Goal: Task Accomplishment & Management: Use online tool/utility

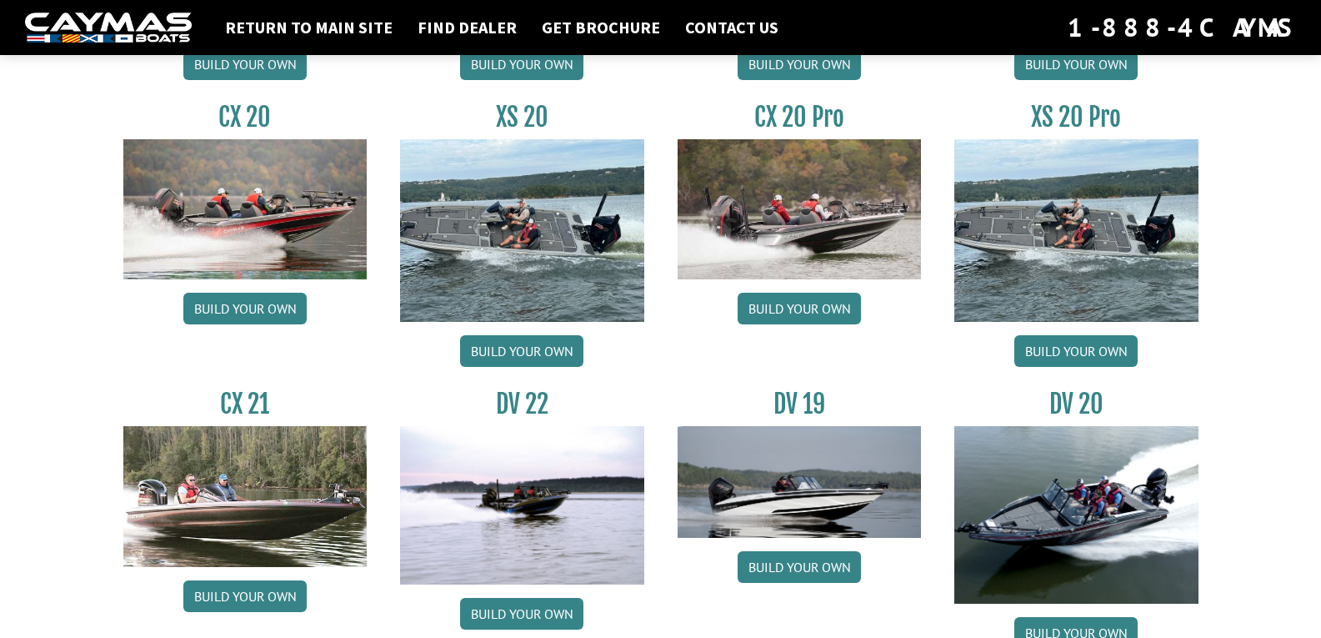
scroll to position [1667, 0]
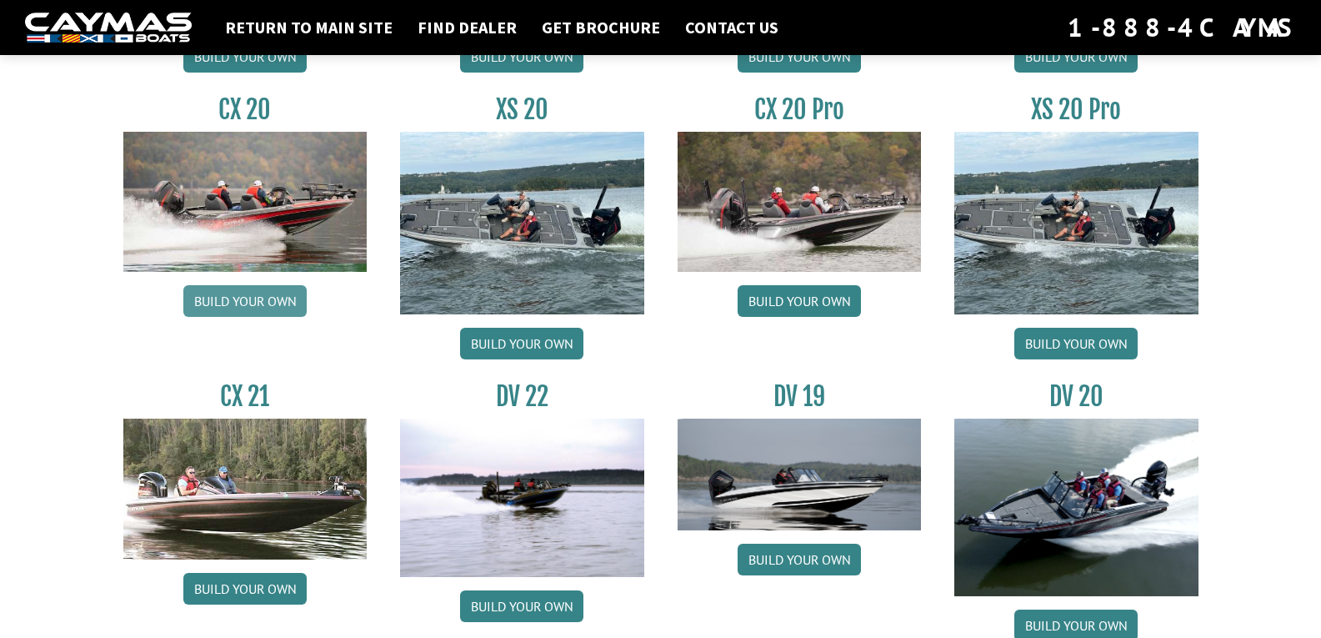
click at [290, 303] on link "Build your own" at bounding box center [244, 301] width 123 height 32
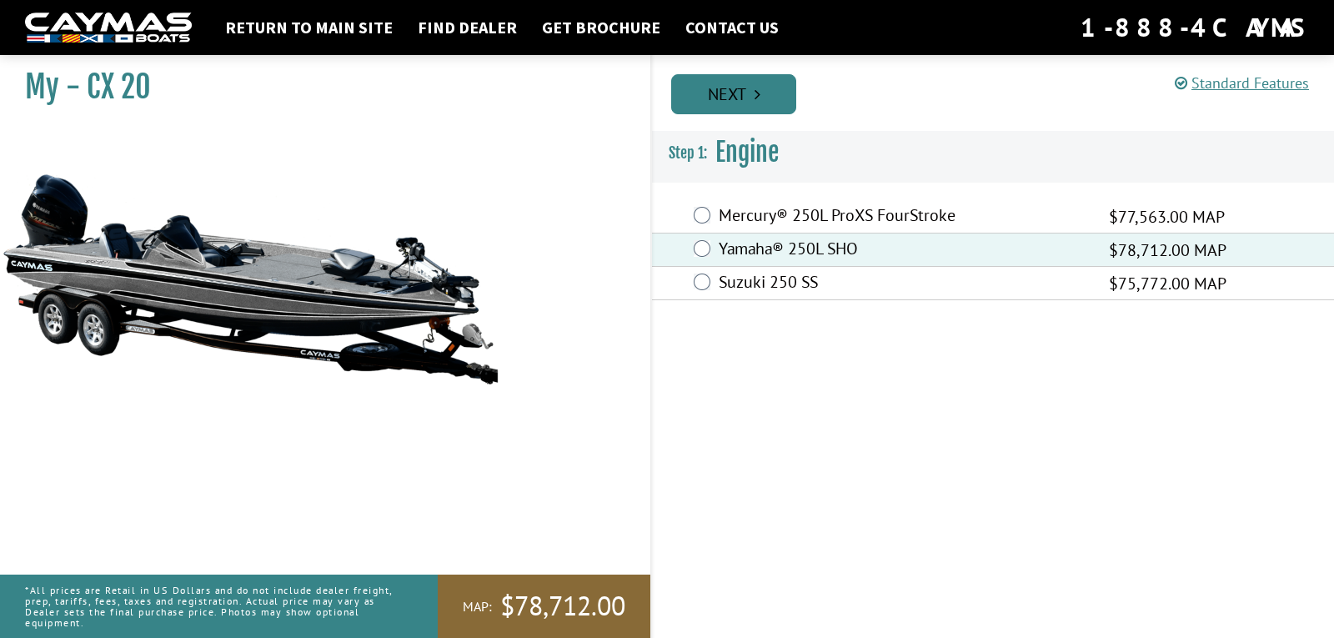
click at [743, 94] on link "Next" at bounding box center [733, 94] width 125 height 40
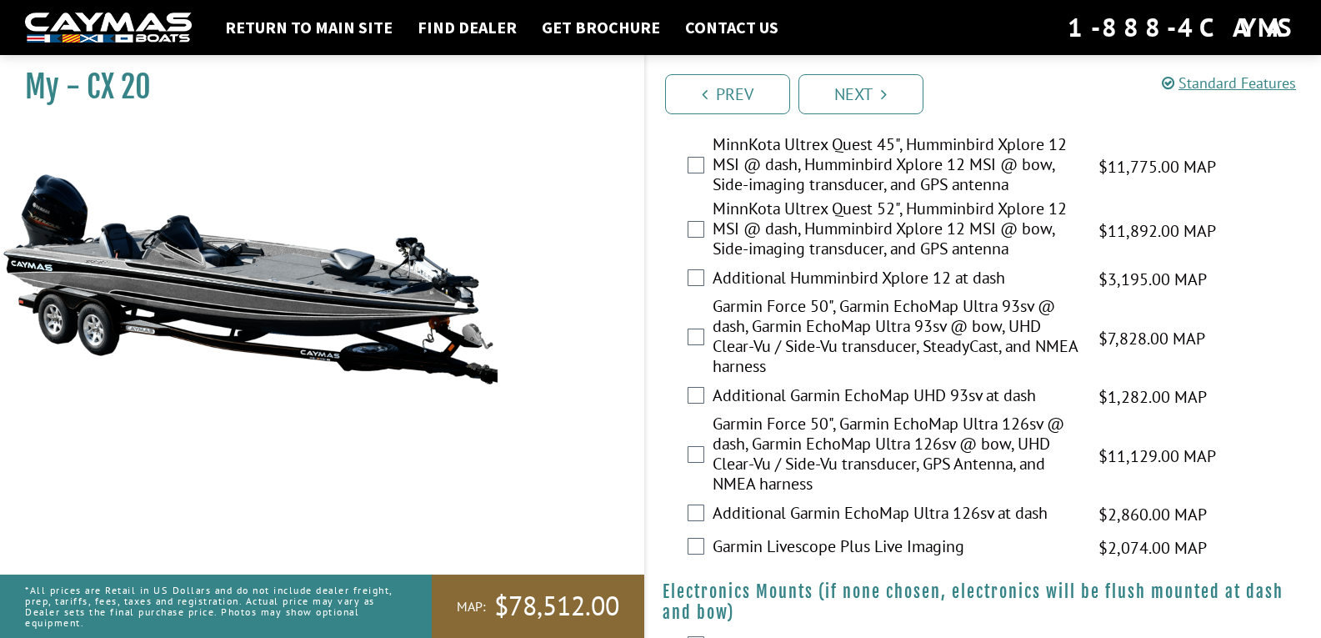
scroll to position [667, 0]
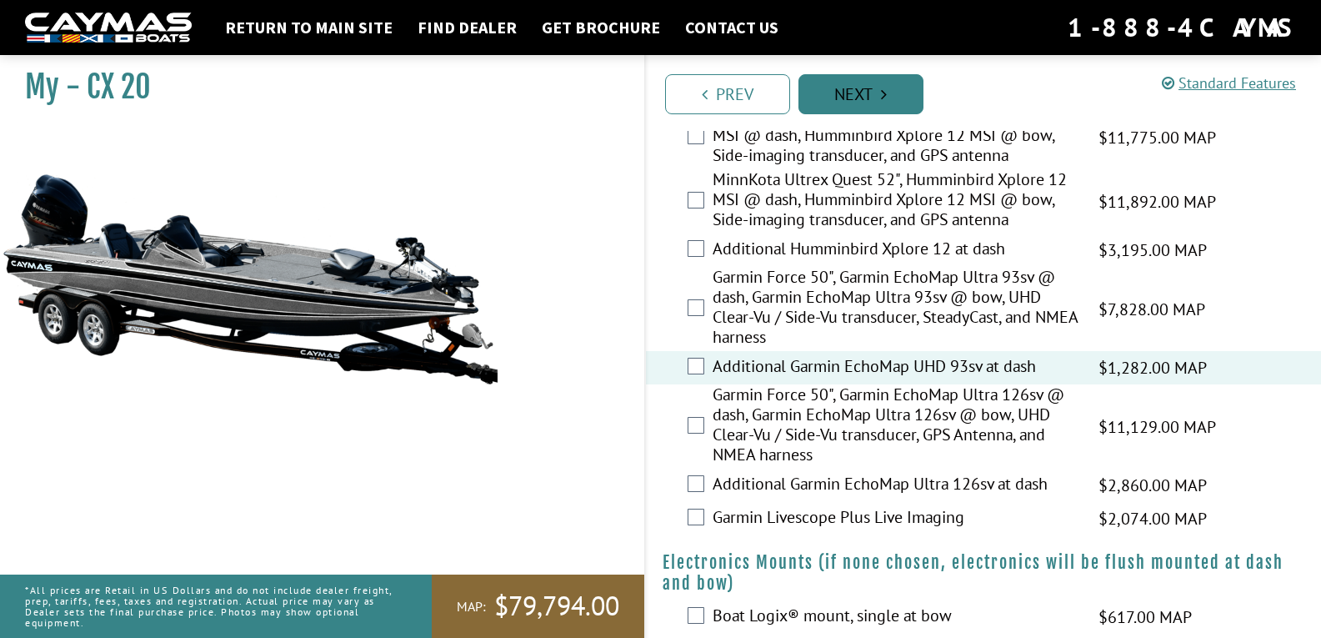
click at [868, 85] on link "Next" at bounding box center [861, 94] width 125 height 40
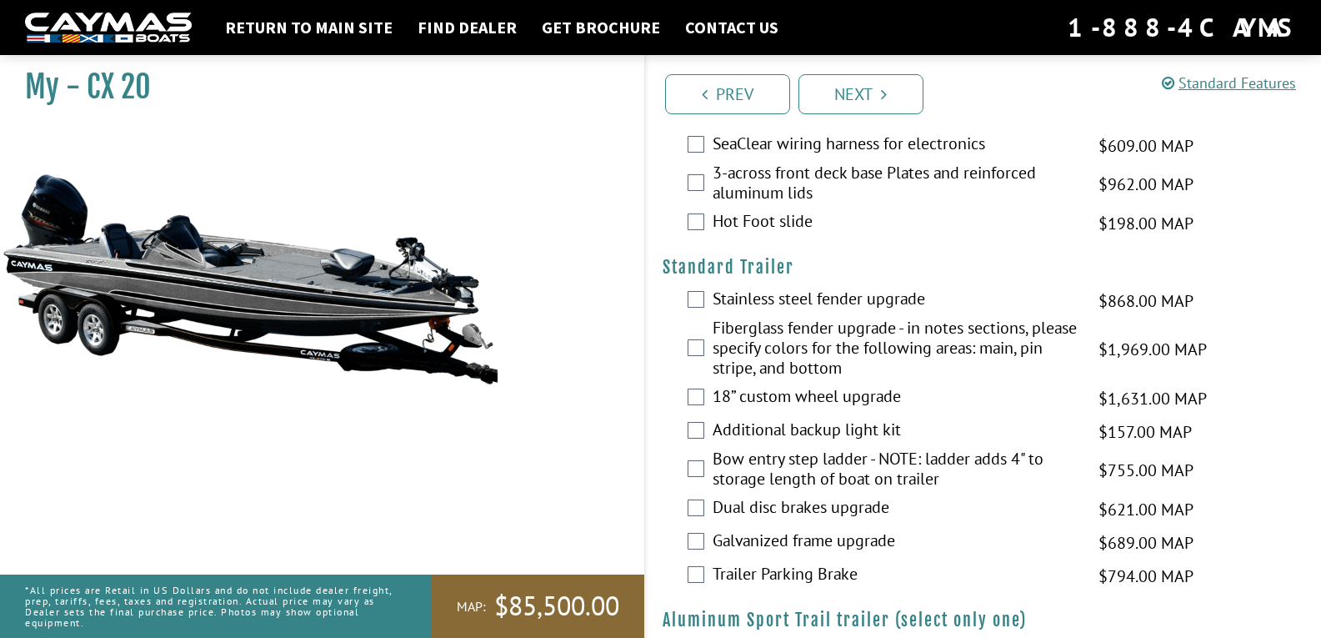
scroll to position [2956, 0]
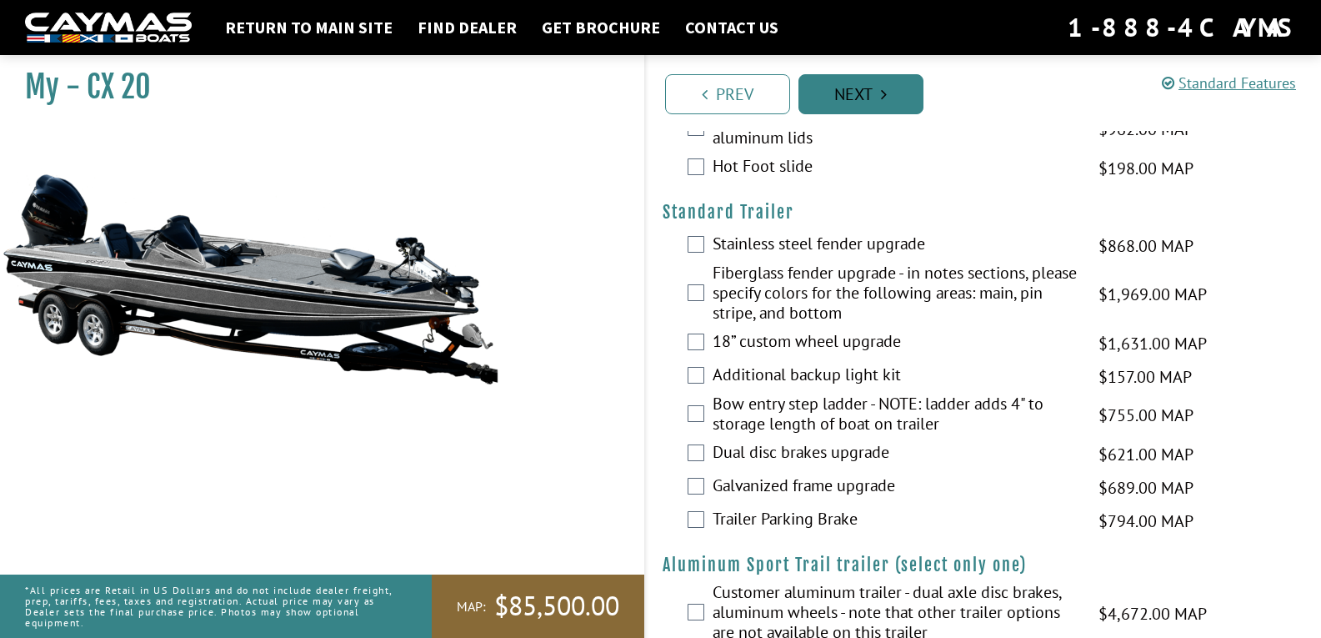
click at [857, 88] on link "Next" at bounding box center [861, 94] width 125 height 40
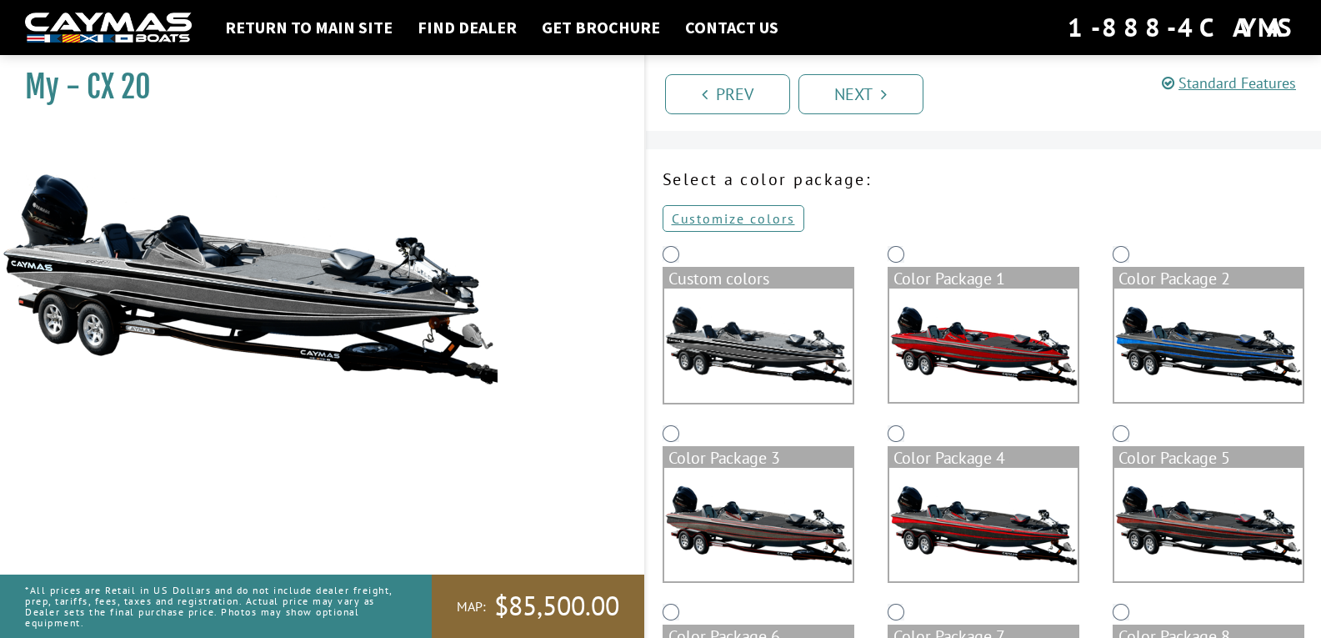
scroll to position [115, 0]
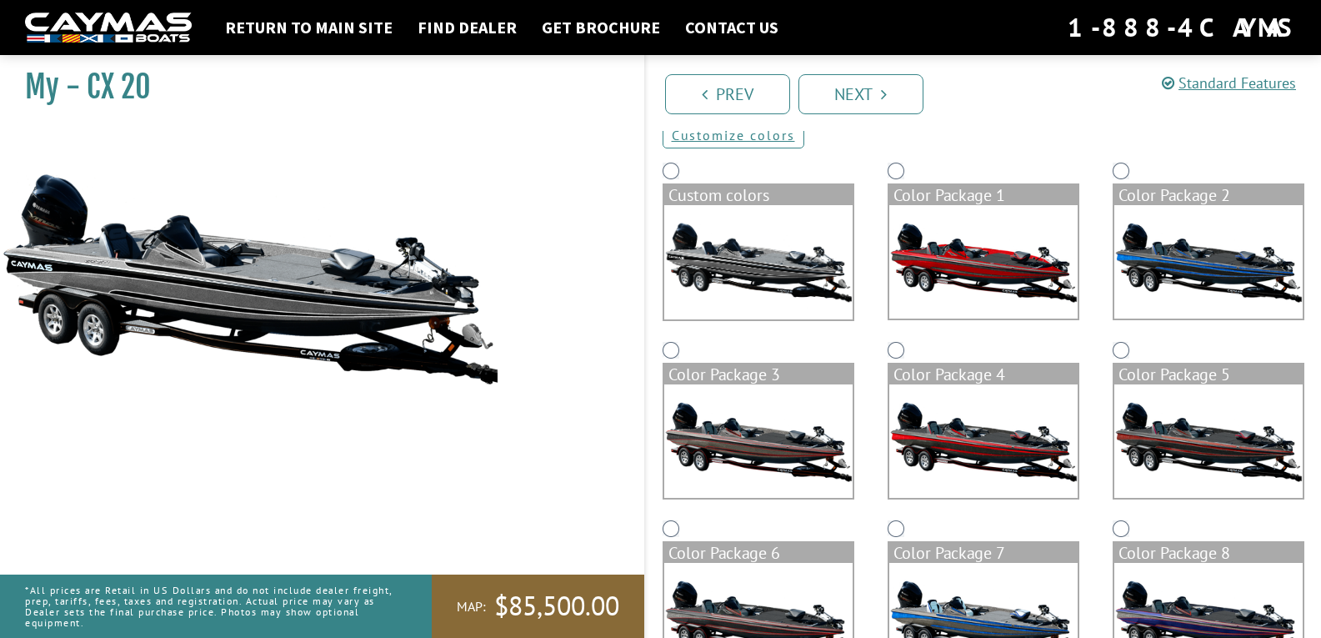
click at [989, 441] on img at bounding box center [983, 440] width 188 height 113
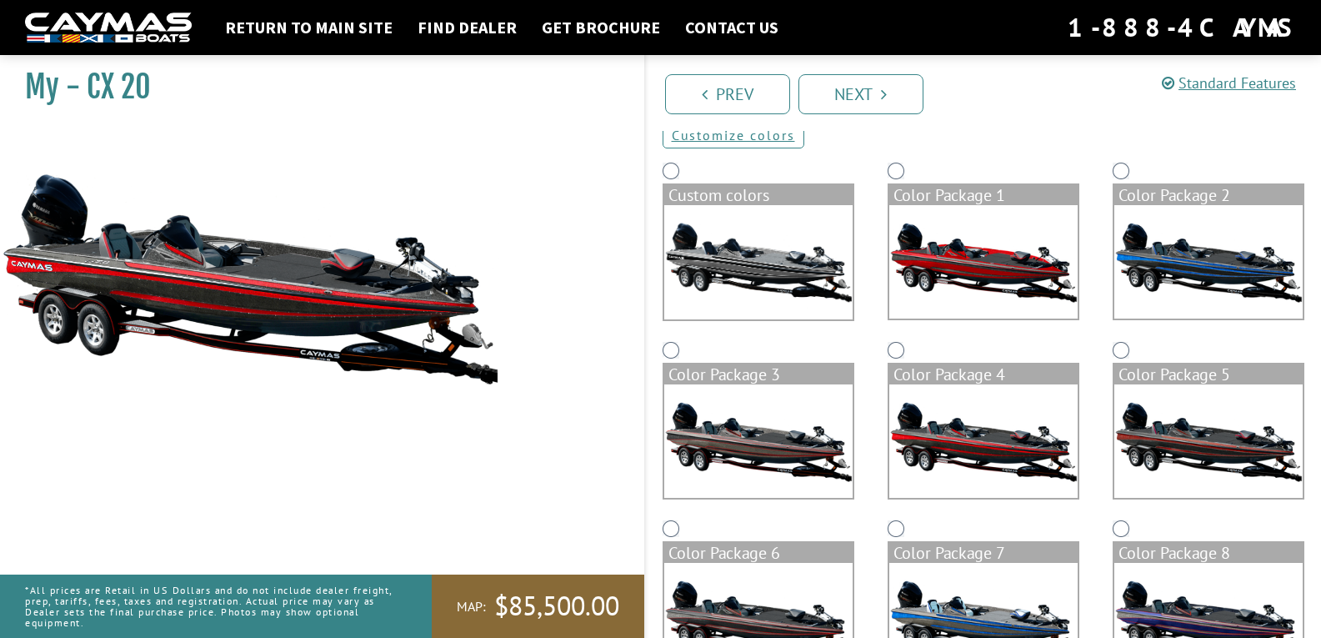
click at [1159, 246] on img at bounding box center [1208, 261] width 188 height 113
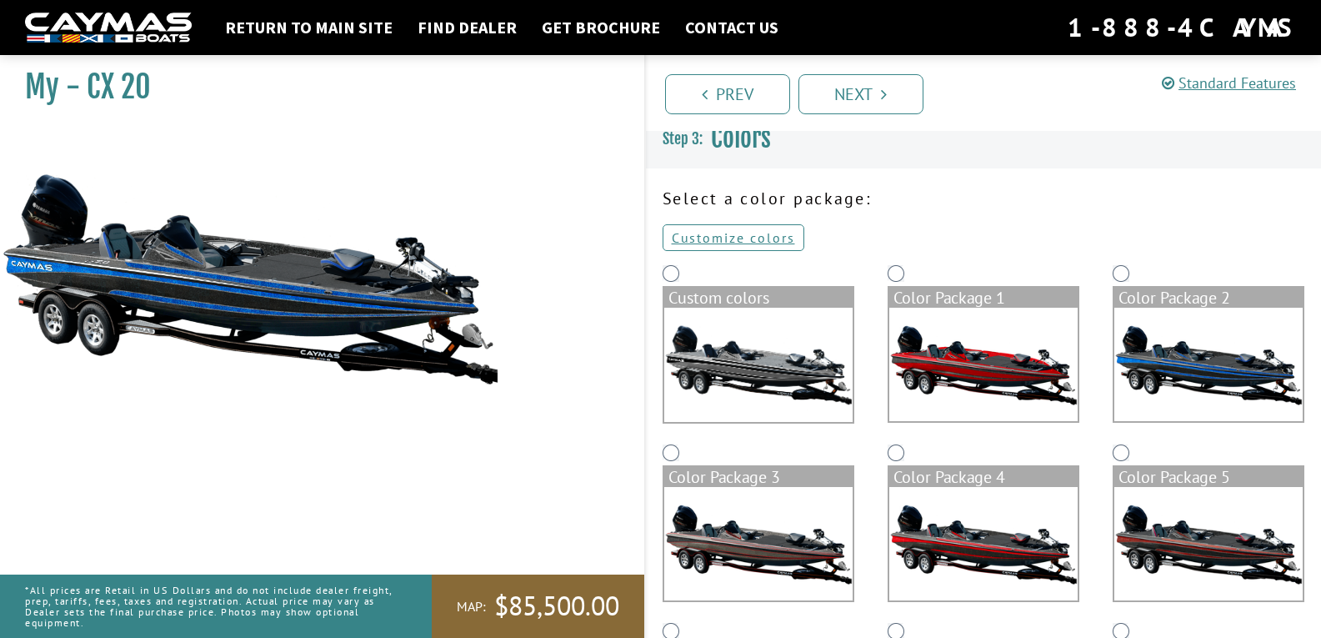
scroll to position [0, 0]
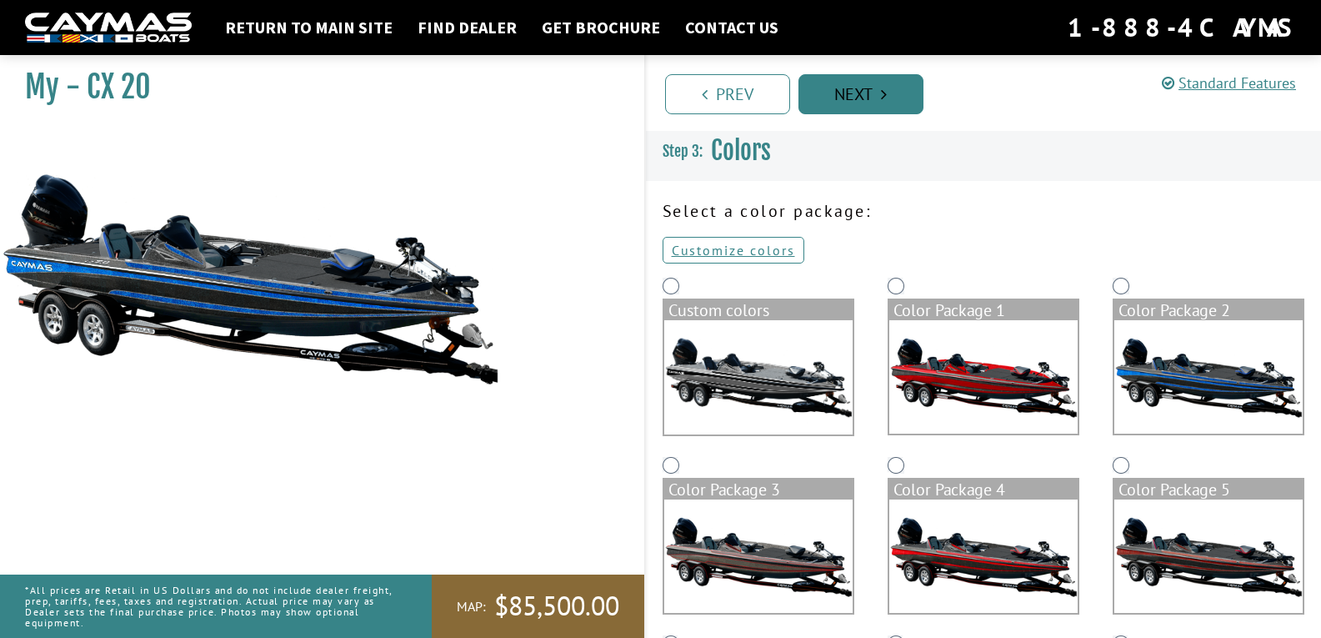
click at [866, 97] on link "Next" at bounding box center [861, 94] width 125 height 40
